Goal: Task Accomplishment & Management: Manage account settings

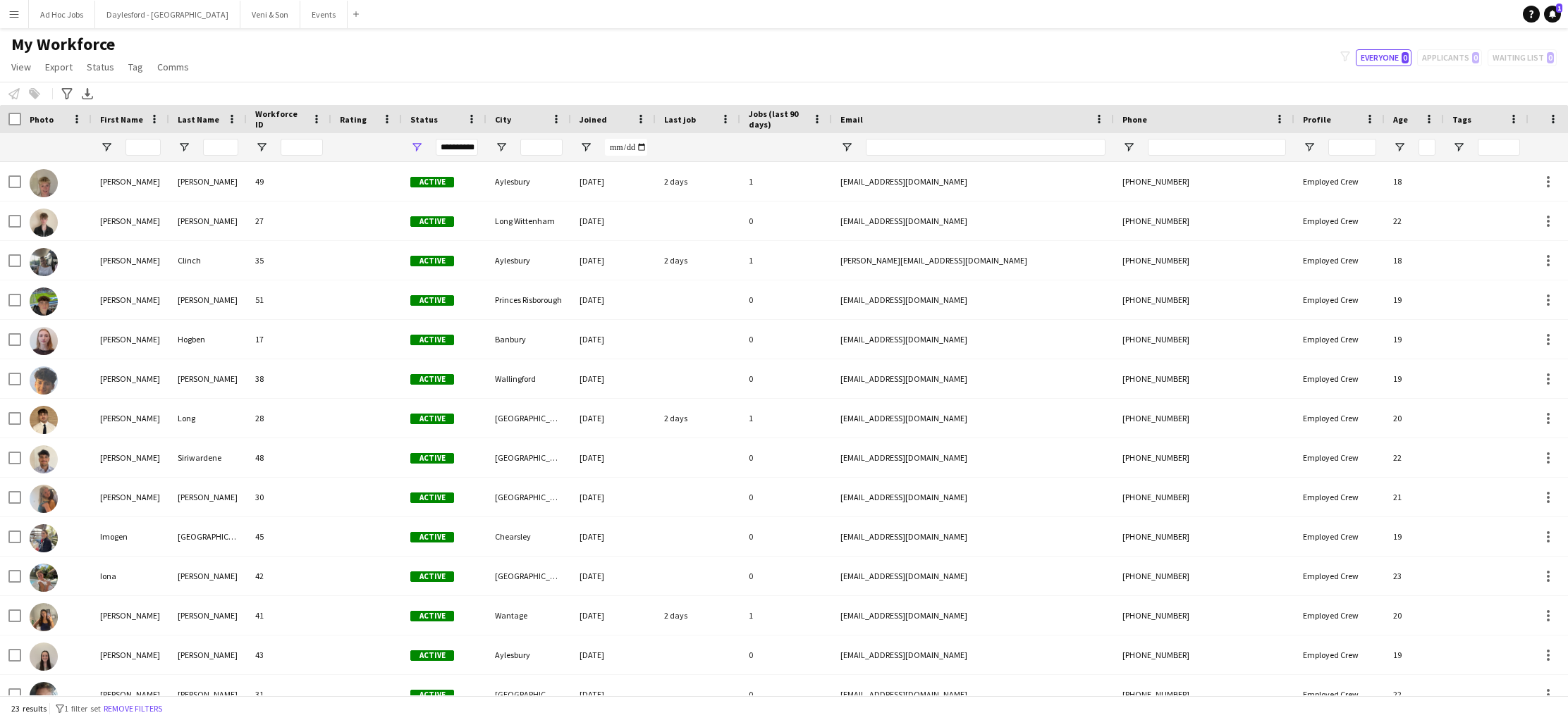
scroll to position [0, 1]
click at [18, 17] on app-icon "Menu" at bounding box center [14, 14] width 11 height 11
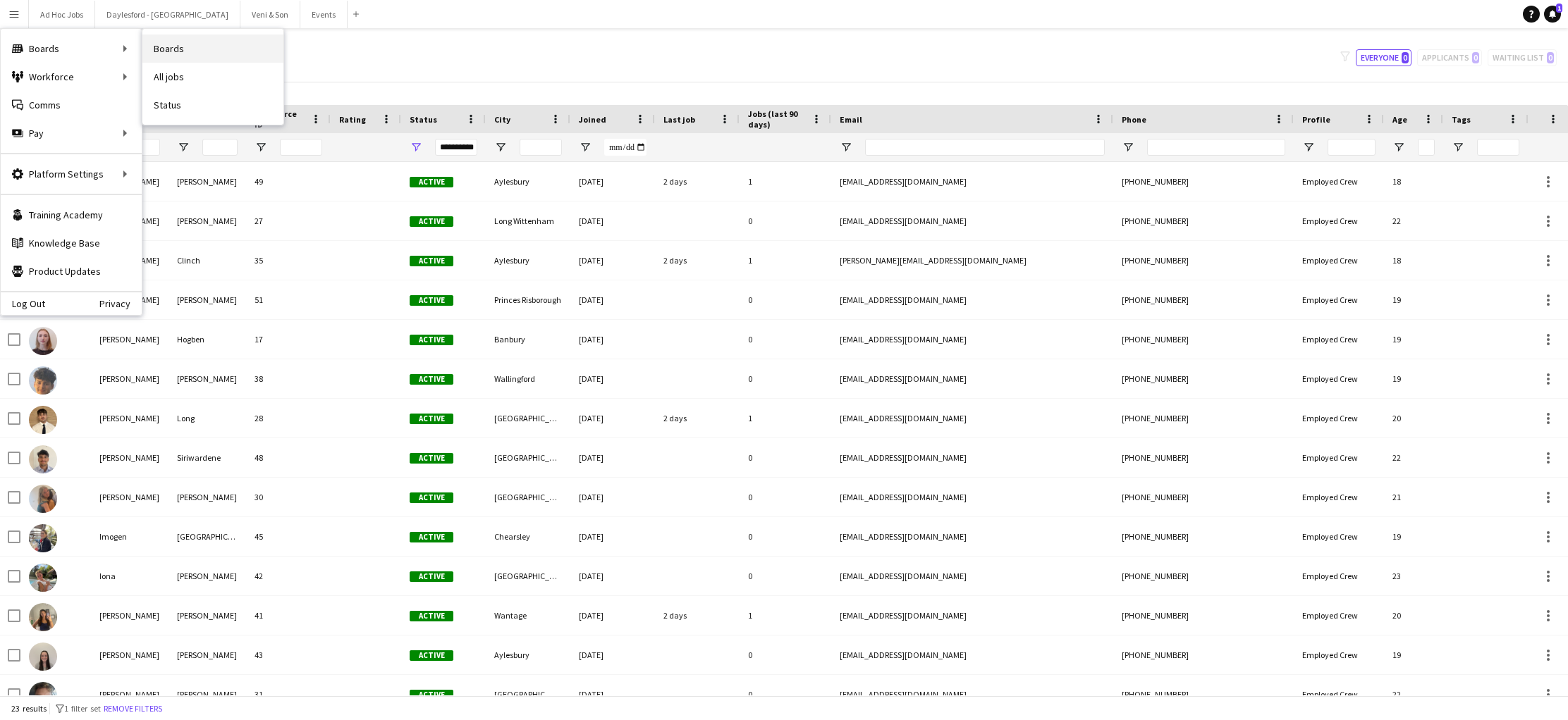
click at [197, 50] on link "Boards" at bounding box center [213, 48] width 141 height 28
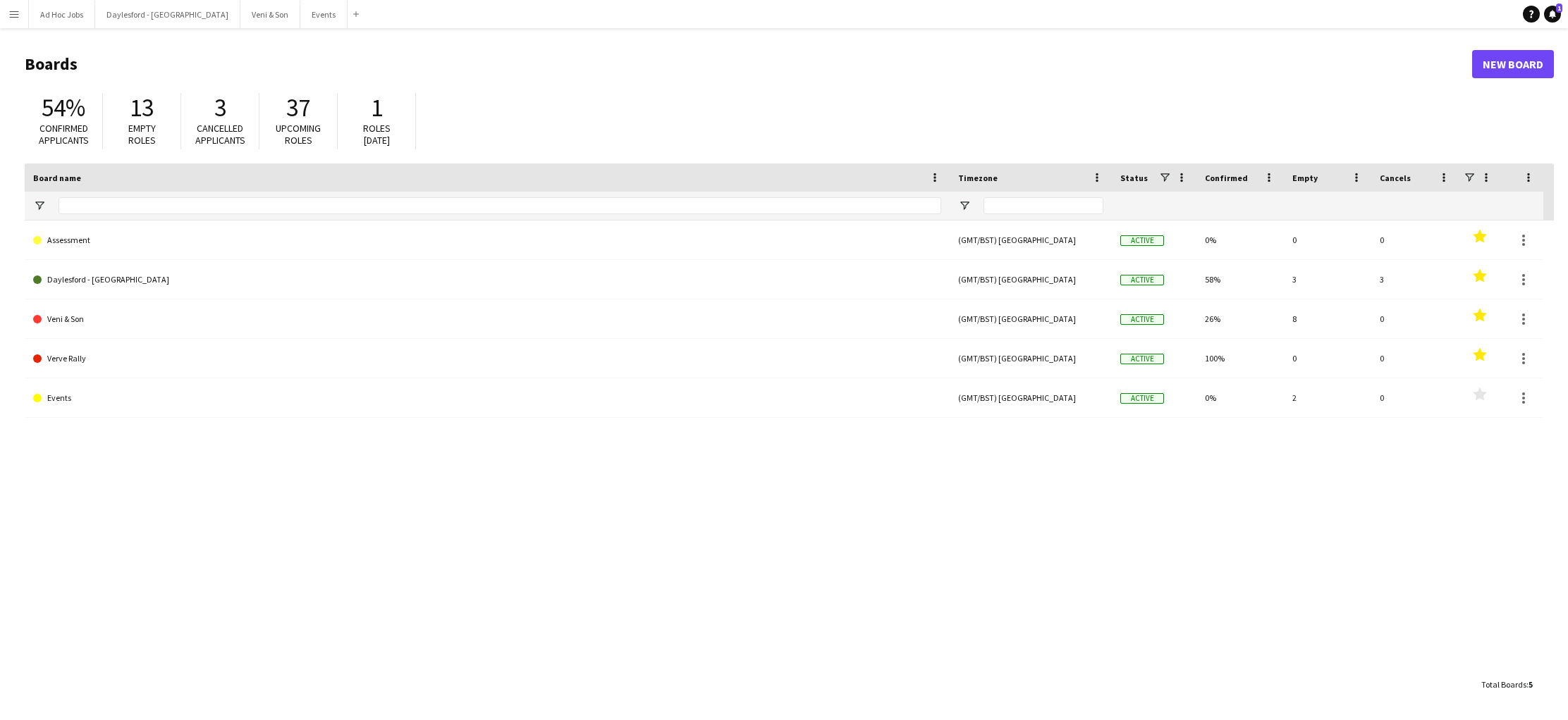
click at [23, 16] on button "Menu" at bounding box center [14, 14] width 28 height 28
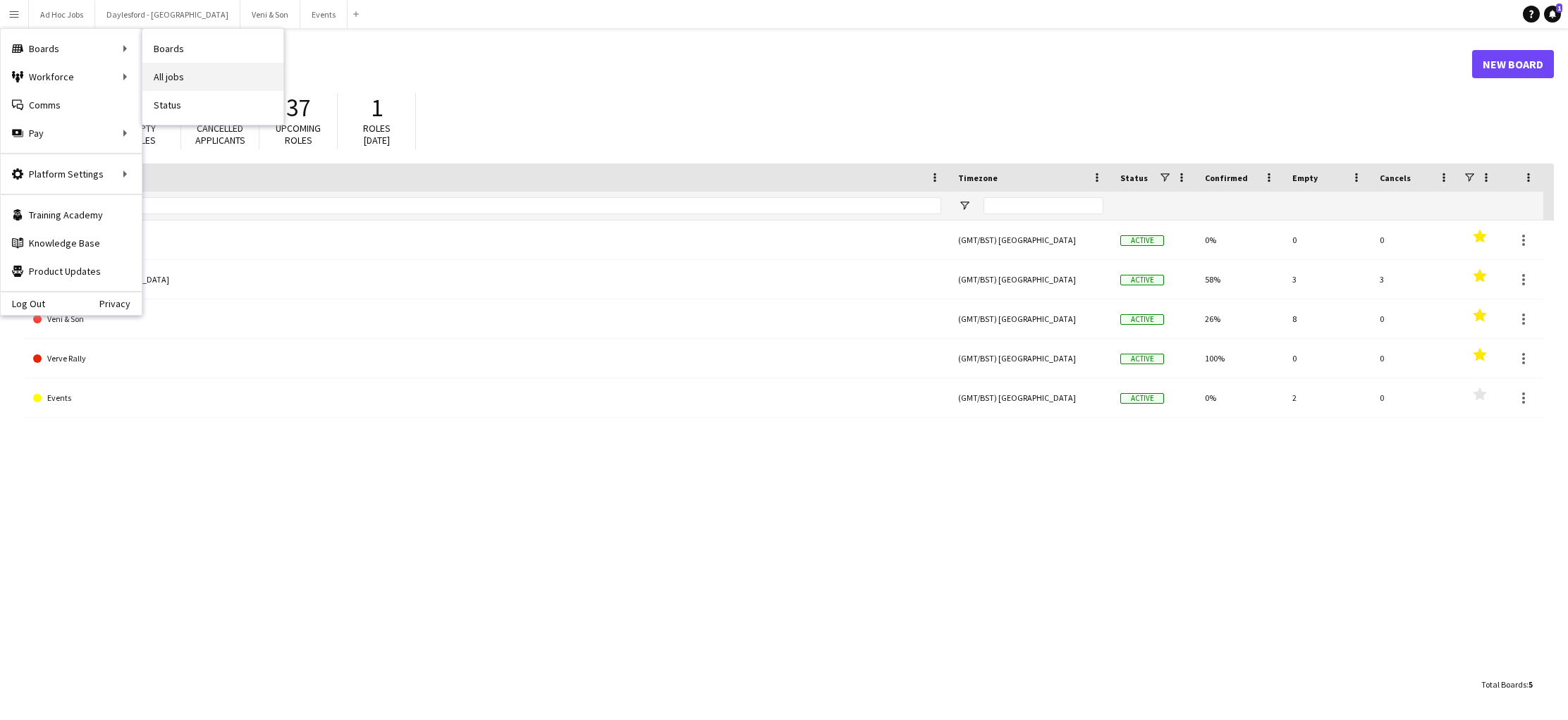
click at [191, 80] on link "All jobs" at bounding box center [213, 77] width 141 height 28
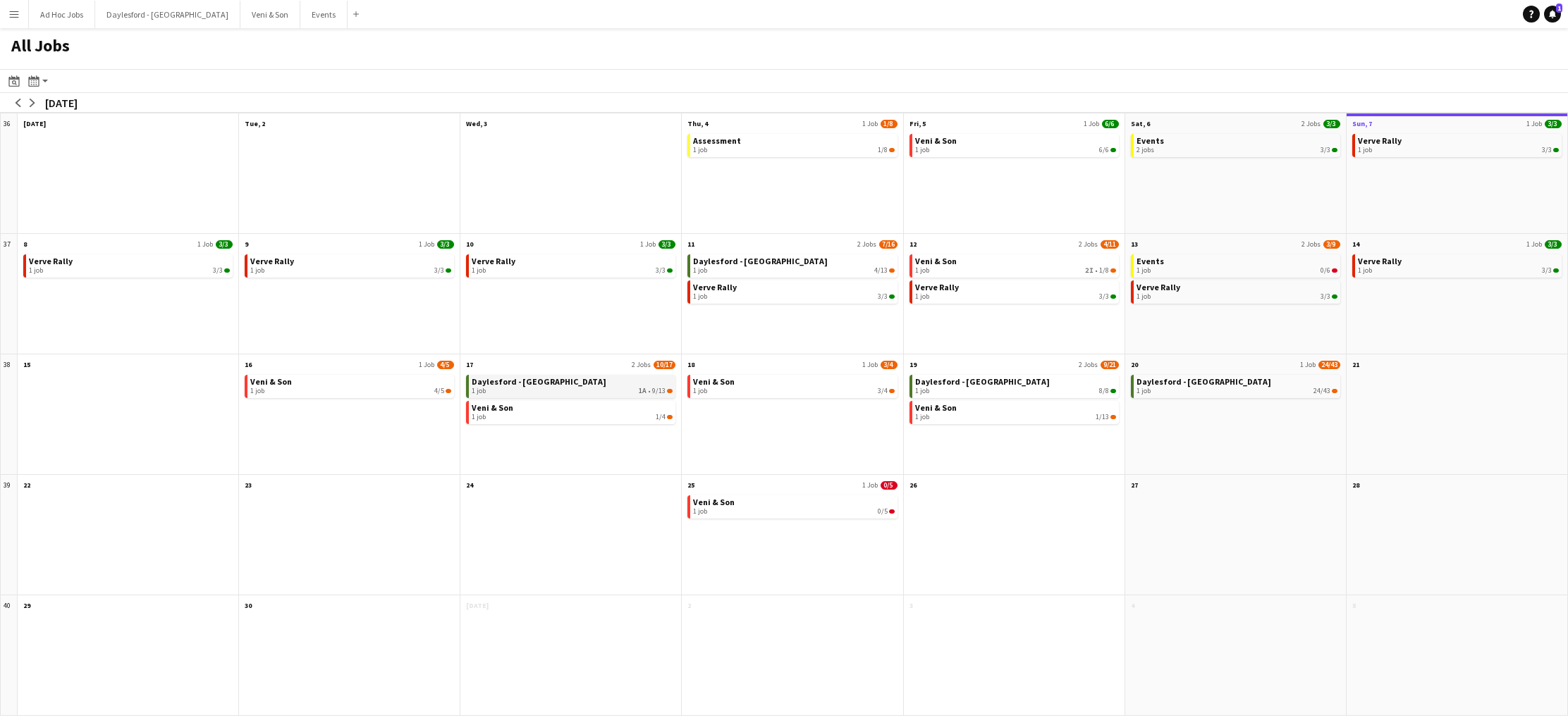
click at [612, 393] on div "1 job 1A • 9/13" at bounding box center [572, 390] width 201 height 8
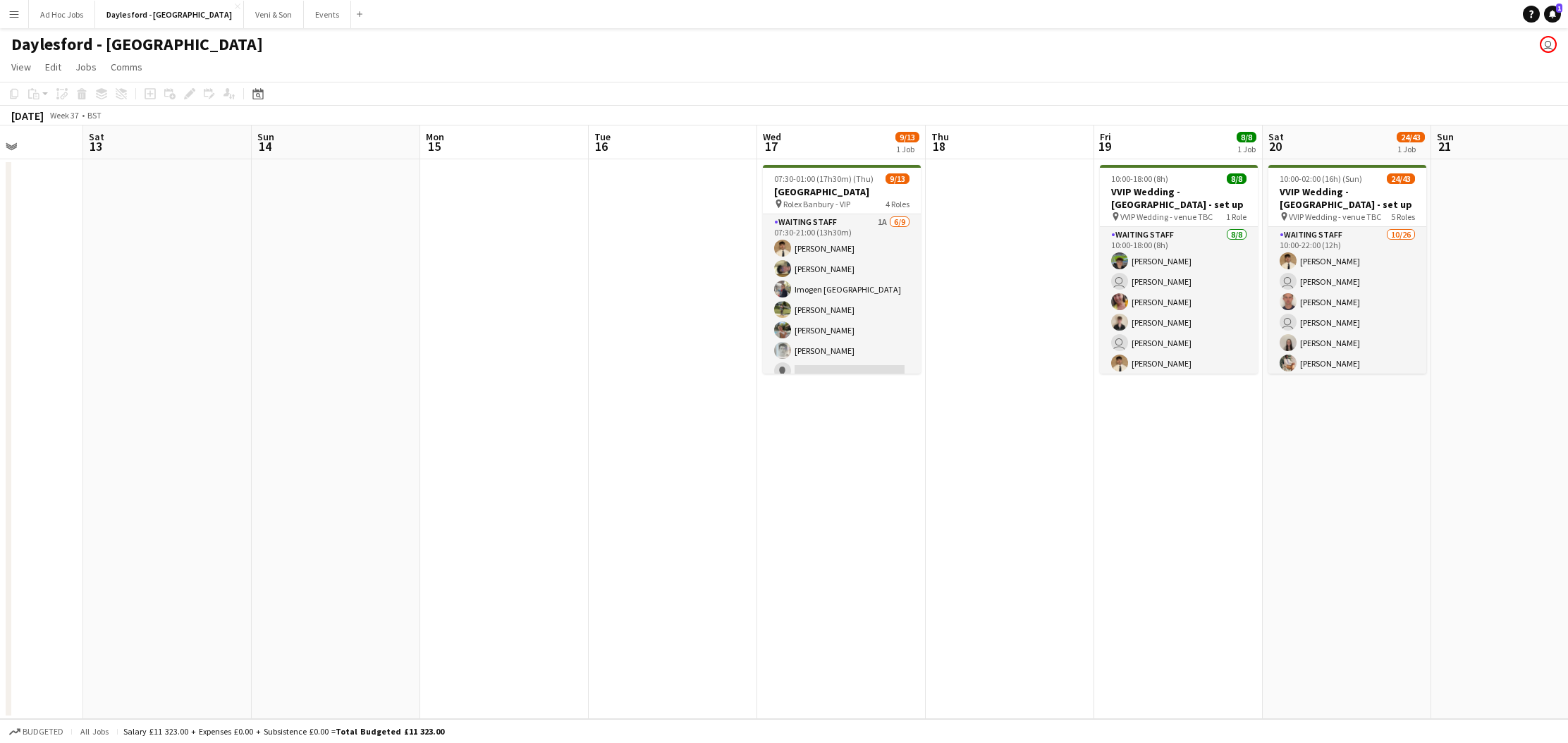
scroll to position [0, 441]
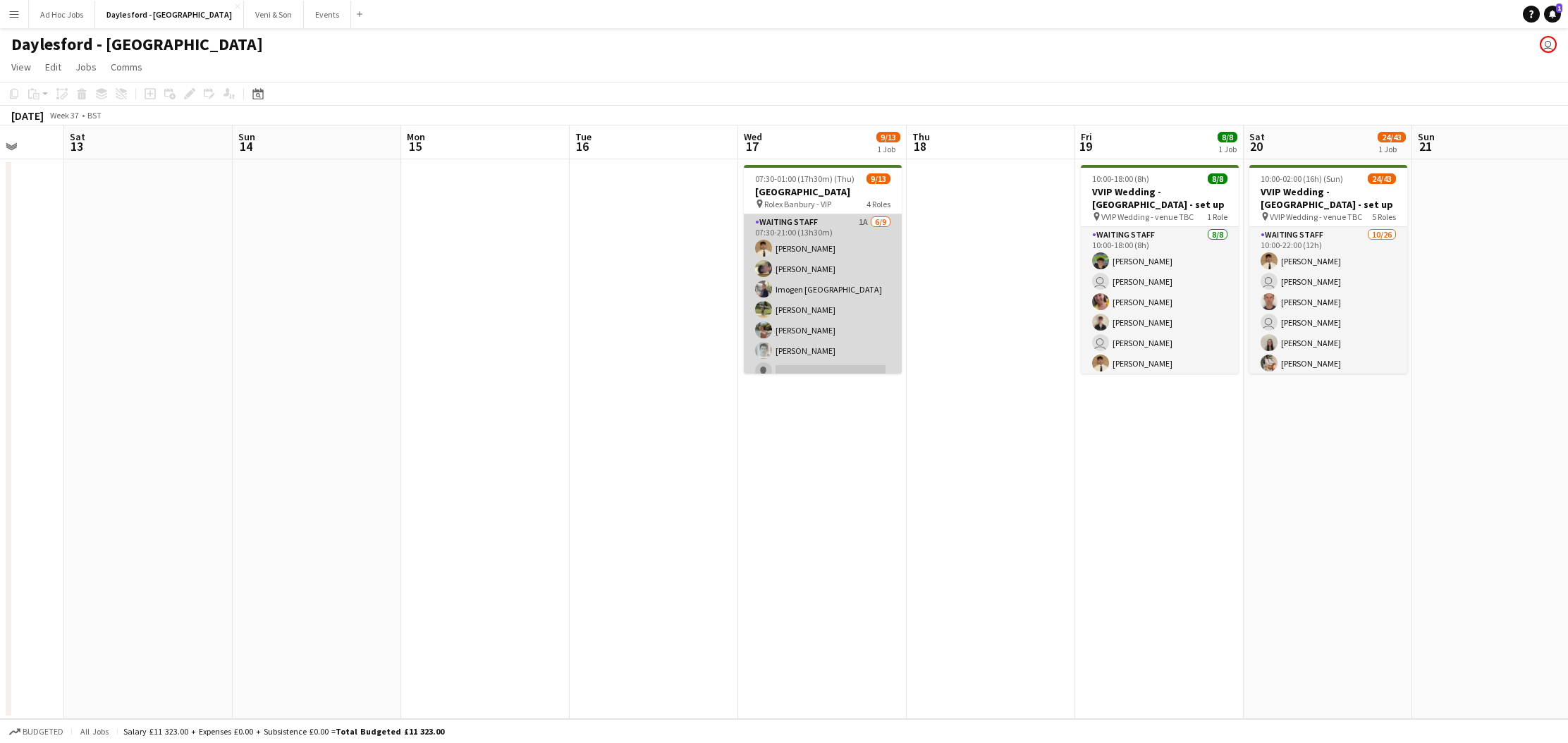
click at [872, 260] on app-card-role "Waiting Staff 1A [DATE] 07:30-21:00 (13h30m) [PERSON_NAME] [PERSON_NAME] [PERSO…" at bounding box center [822, 320] width 158 height 211
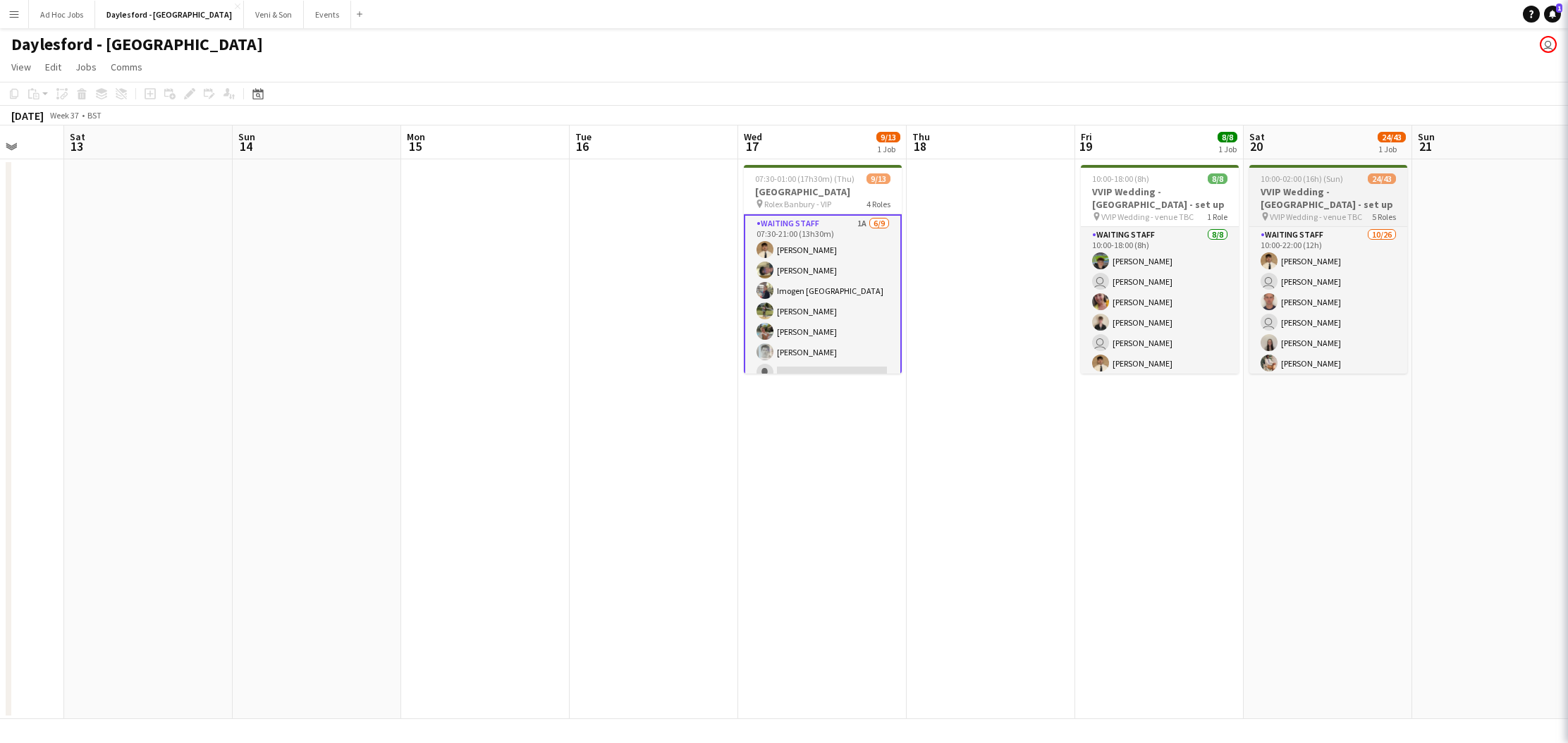
scroll to position [0, 447]
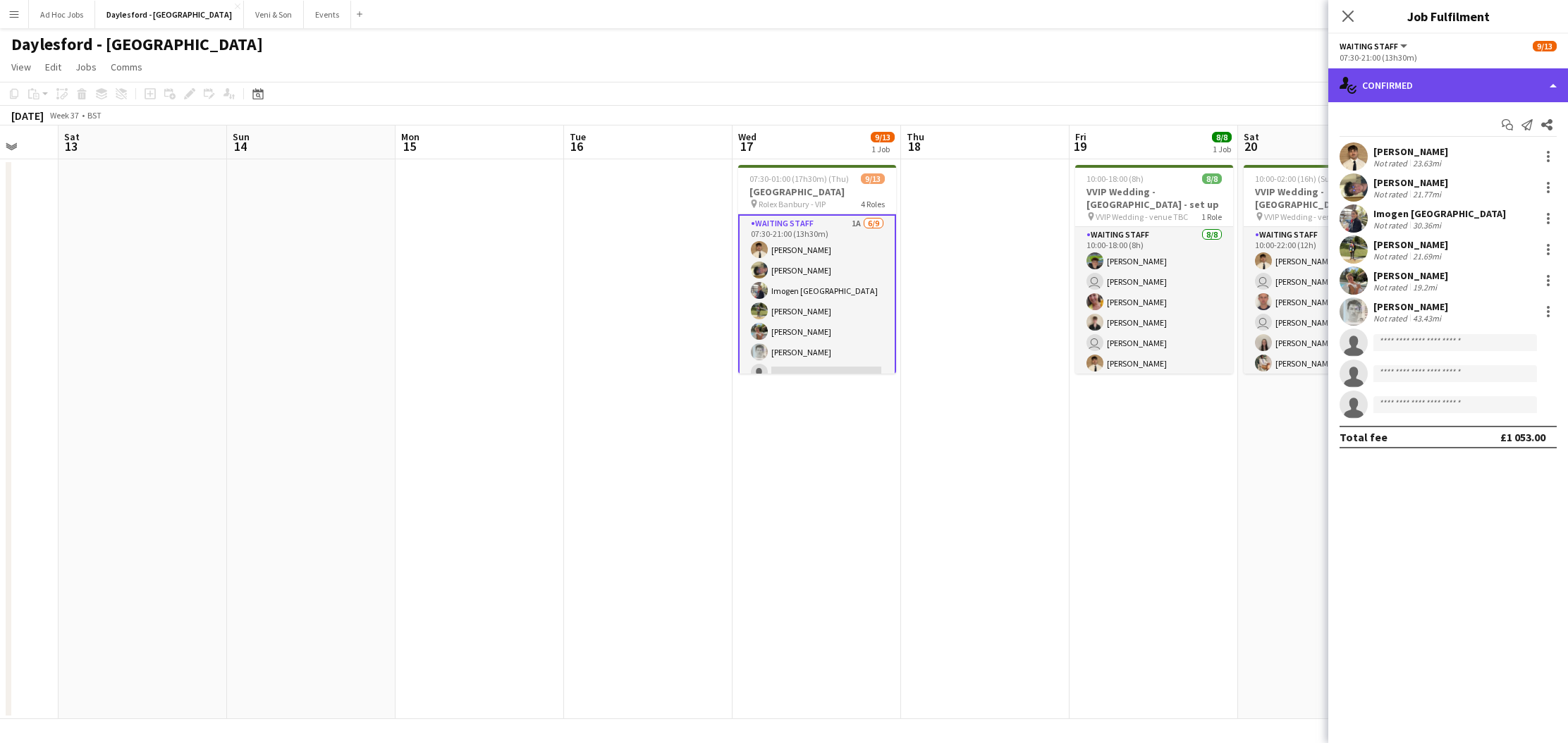
click at [1511, 91] on div "single-neutral-actions-check-2 Confirmed" at bounding box center [1448, 85] width 240 height 34
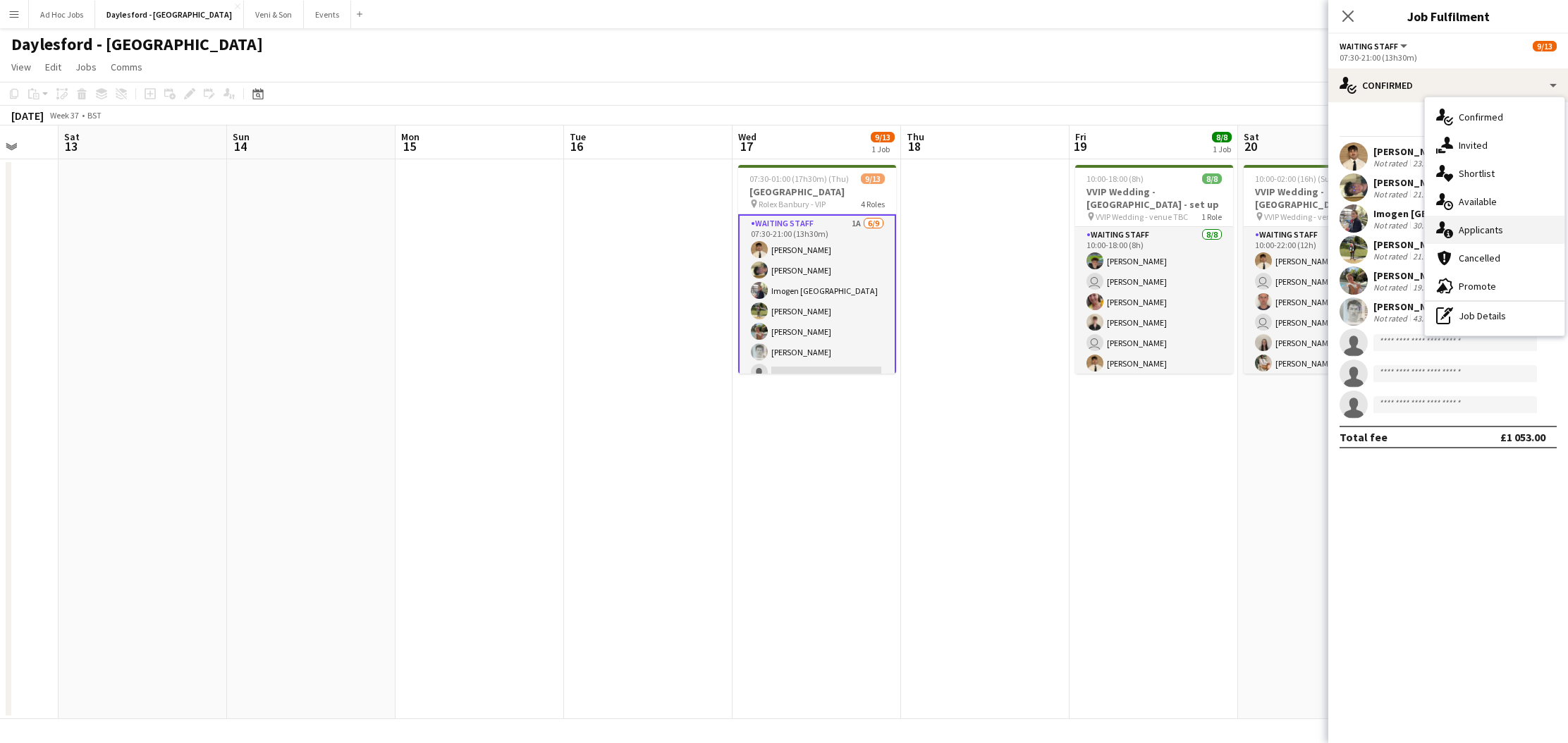
click at [1510, 234] on div "single-neutral-actions-information Applicants" at bounding box center [1494, 230] width 139 height 28
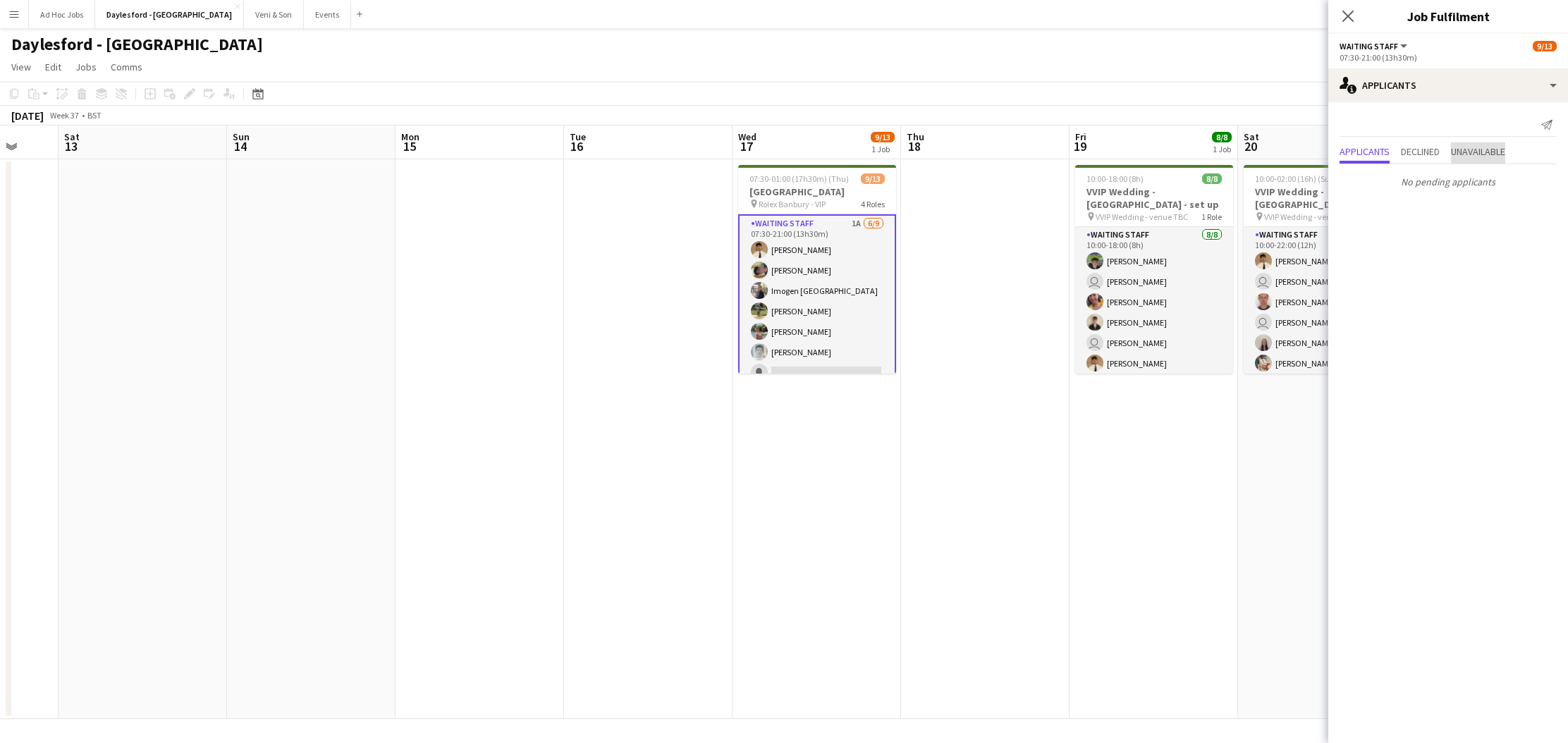
click at [1498, 159] on span "Unavailable" at bounding box center [1478, 153] width 54 height 21
click at [1410, 126] on span "Declined" at bounding box center [1419, 123] width 39 height 10
click at [1353, 131] on span "Applicants" at bounding box center [1364, 124] width 50 height 21
click at [1194, 86] on app-toolbar "Copy Paste Paste Command V Paste with crew Command Shift V Paste linked Job [GE…" at bounding box center [784, 93] width 1568 height 24
